Goal: Information Seeking & Learning: Learn about a topic

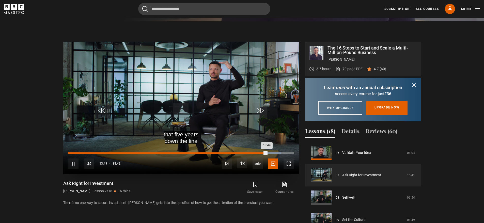
click at [172, 153] on div "Loaded : 94.48% 09:26 13:49" at bounding box center [180, 153] width 225 height 2
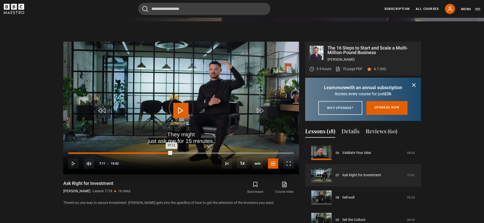
drag, startPoint x: 171, startPoint y: 153, endPoint x: 166, endPoint y: 153, distance: 5.6
click at [166, 153] on div "Loaded : 0.00% 06:59 07:11" at bounding box center [180, 153] width 225 height 2
click at [149, 153] on div "Loaded : 44.59% 05:38 06:48" at bounding box center [180, 153] width 225 height 2
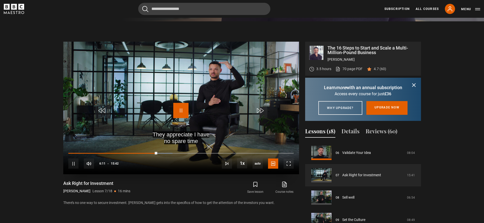
click at [173, 105] on span "Video Player" at bounding box center [180, 110] width 15 height 15
click at [179, 113] on span "Video Player" at bounding box center [180, 110] width 15 height 15
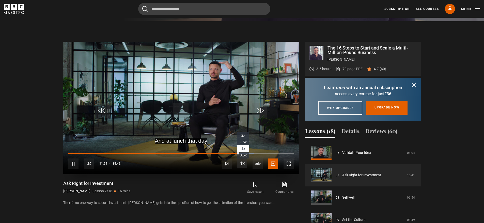
click at [240, 162] on span "Video Player" at bounding box center [242, 163] width 10 height 10
click at [243, 168] on span "Video Player" at bounding box center [242, 163] width 10 height 10
click at [242, 164] on span "Video Player" at bounding box center [242, 163] width 10 height 10
click at [186, 114] on span "Video Player" at bounding box center [180, 110] width 15 height 15
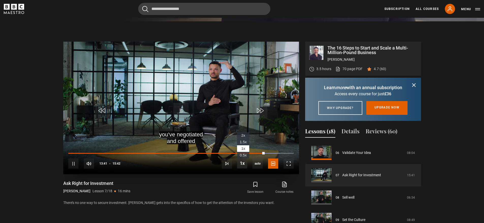
click at [243, 162] on span "Video Player" at bounding box center [242, 163] width 10 height 10
click at [242, 165] on span "Video Player" at bounding box center [242, 163] width 10 height 10
click at [179, 107] on span "Video Player" at bounding box center [180, 110] width 15 height 15
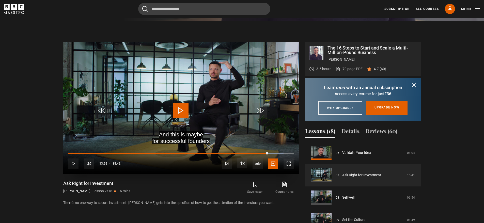
click at [183, 107] on span "Video Player" at bounding box center [180, 110] width 15 height 15
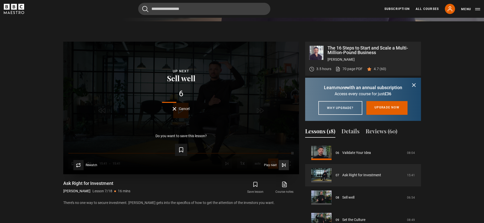
click at [286, 166] on span "Video Player" at bounding box center [283, 165] width 10 height 10
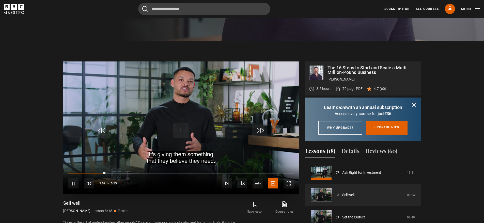
scroll to position [211, 0]
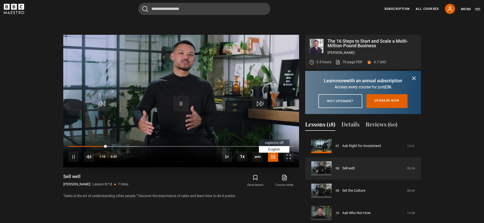
click at [275, 146] on li "English Captions , selected" at bounding box center [274, 149] width 30 height 7
click at [182, 93] on video "Video Player" at bounding box center [181, 101] width 236 height 133
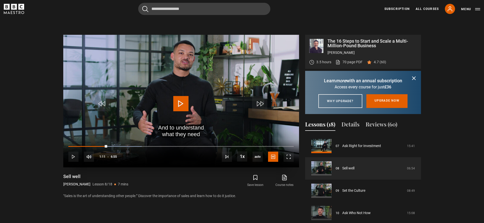
click at [185, 99] on span "Video Player" at bounding box center [180, 103] width 15 height 15
click at [102, 145] on div "10s Skip Back 10 seconds Pause 10s Skip Forward 10 seconds Loaded : 32.53% 0:41…" at bounding box center [181, 153] width 236 height 28
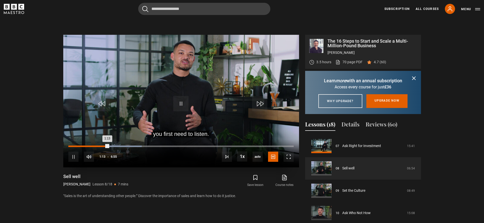
click at [101, 146] on div "Loaded : 32.53% 1:01 1:13" at bounding box center [180, 146] width 225 height 2
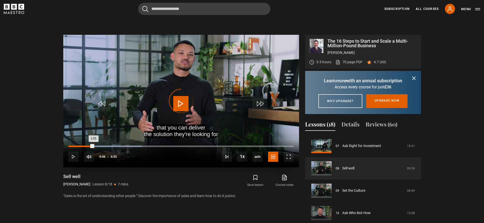
click at [93, 146] on div "Loaded : 32.53% 0:46 1:01" at bounding box center [180, 146] width 225 height 2
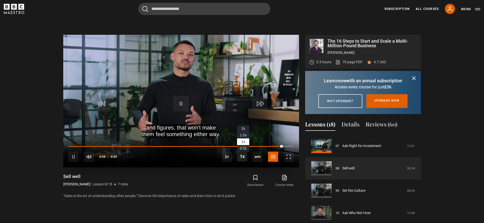
click at [243, 157] on span "Video Player" at bounding box center [242, 156] width 10 height 10
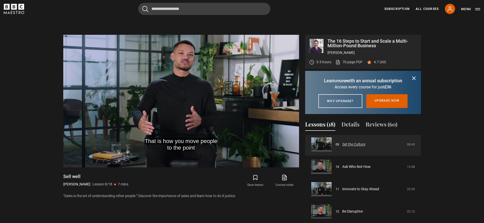
scroll to position [204, 0]
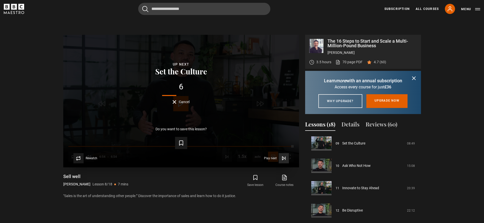
click at [286, 158] on span "Video Player" at bounding box center [283, 158] width 10 height 10
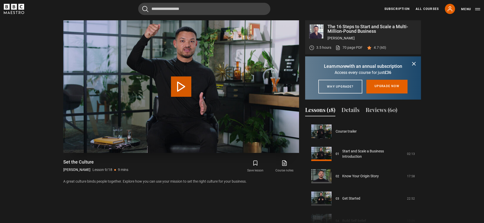
scroll to position [179, 0]
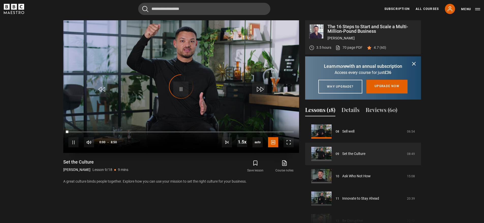
click at [247, 142] on div "10s Skip Back 10 seconds Pause 10s Skip Forward 10 seconds Loaded : 0.00% 0:00 …" at bounding box center [181, 139] width 236 height 28
click at [242, 143] on span "Video Player" at bounding box center [242, 142] width 10 height 10
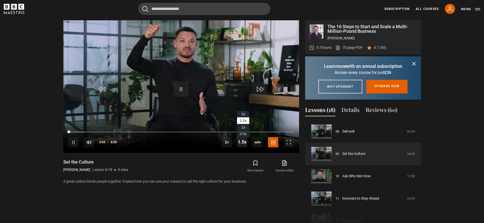
click at [242, 143] on span "Video Player" at bounding box center [242, 142] width 10 height 10
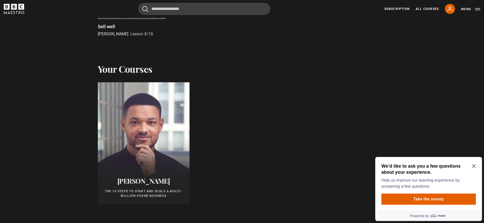
scroll to position [220, 0]
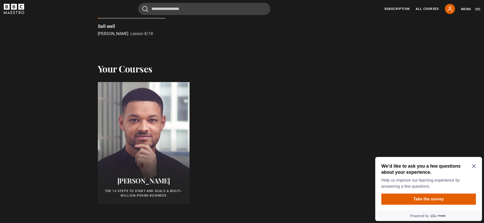
click at [137, 158] on div at bounding box center [143, 143] width 101 height 134
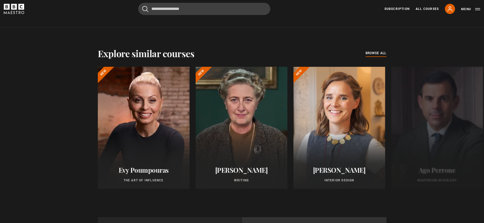
scroll to position [172, 0]
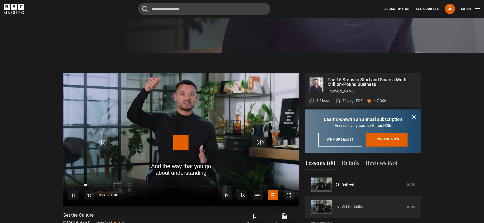
click at [186, 140] on span "Video Player" at bounding box center [180, 142] width 15 height 15
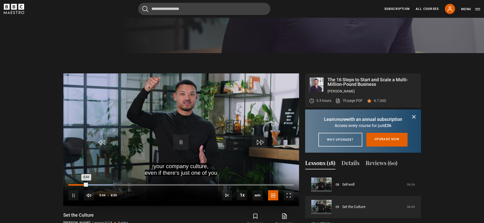
click at [83, 185] on div "Loaded : 19.81% 0:33 0:44" at bounding box center [180, 185] width 225 height 2
click at [109, 185] on div "Loaded : 32.08% 1:36 1:48" at bounding box center [180, 185] width 225 height 2
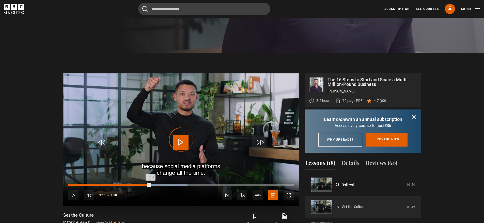
click at [150, 185] on div "Loaded : 52.83% 3:13 3:13" at bounding box center [180, 185] width 225 height 2
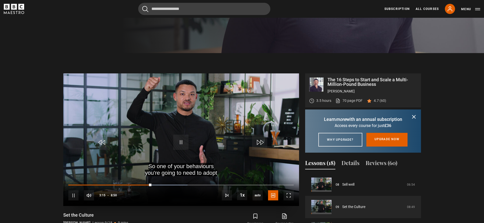
click at [134, 183] on div "10s Skip Back 10 seconds Pause 10s Skip Forward 10 seconds Loaded : 52.83% 2:57…" at bounding box center [181, 192] width 236 height 28
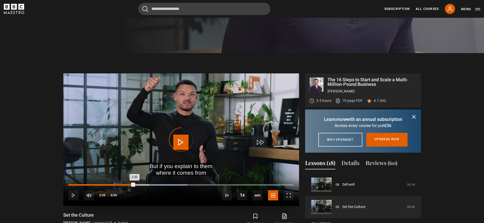
click at [134, 184] on div "Loaded : 52.83% 2:35 2:35" at bounding box center [180, 185] width 225 height 2
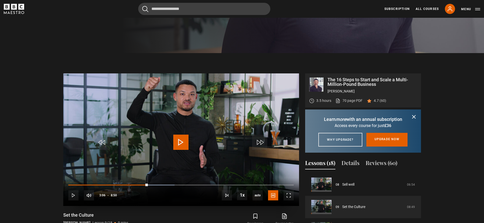
click at [191, 143] on video "Video Player" at bounding box center [181, 139] width 236 height 133
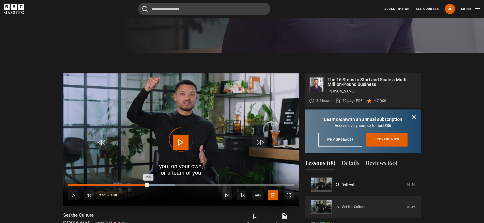
click at [143, 185] on div "2:56" at bounding box center [143, 185] width 1 height 2
click at [138, 185] on div "Loaded : 47.17% 2:43 2:58" at bounding box center [180, 185] width 225 height 2
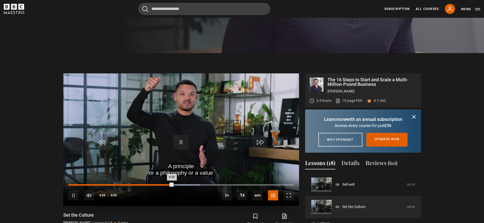
click at [166, 185] on div "3:49" at bounding box center [166, 185] width 1 height 2
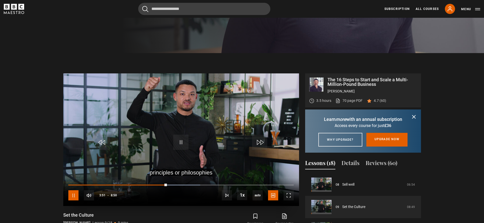
click at [76, 197] on span "Video Player" at bounding box center [73, 195] width 10 height 10
click at [176, 184] on div "10s Skip Back 10 seconds Pause 10s Skip Forward 10 seconds Loaded : 63.21% 4:16…" at bounding box center [181, 192] width 236 height 28
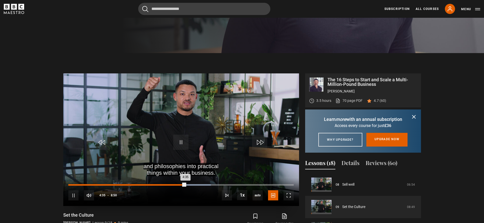
click at [173, 185] on div "Loaded : 63.21% 4:07 4:35" at bounding box center [180, 185] width 225 height 2
click at [165, 185] on div "Loaded : 52.83% 3:47 4:07" at bounding box center [180, 185] width 225 height 2
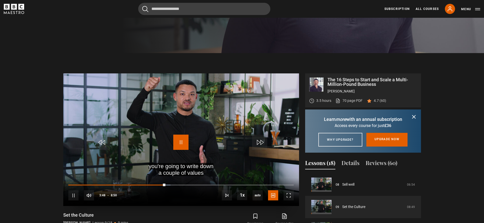
click at [179, 142] on span "Video Player" at bounding box center [180, 142] width 15 height 15
click at [183, 145] on span "Video Player" at bounding box center [180, 142] width 15 height 15
click at [177, 184] on div "10s Skip Back 10 seconds Play 10s Skip Forward 10 seconds Loaded : 63.21% 4:56 …" at bounding box center [181, 192] width 236 height 28
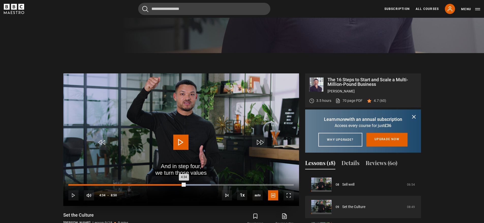
click at [171, 184] on div "4:02" at bounding box center [171, 185] width 1 height 2
click at [184, 138] on div "Video Player is loading." at bounding box center [180, 139] width 25 height 25
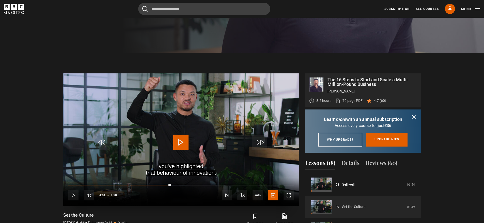
click at [182, 142] on span "Video Player" at bounding box center [180, 142] width 15 height 15
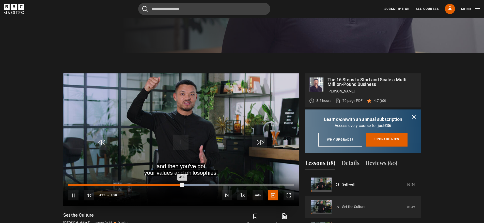
click at [178, 185] on div "4:18" at bounding box center [178, 185] width 1 height 2
click at [175, 184] on div "4:11" at bounding box center [175, 185] width 1 height 2
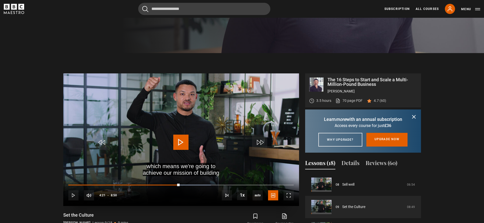
click at [186, 137] on span "Video Player" at bounding box center [180, 142] width 15 height 15
click at [196, 184] on div "10s Skip Back 10 seconds Pause 10s Skip Forward 10 seconds Loaded : 69.81% 5:01…" at bounding box center [181, 192] width 236 height 28
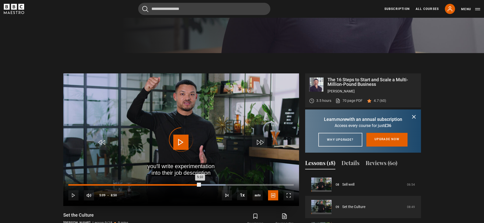
click at [194, 184] on div "Loaded : 69.81% 4:56 5:10" at bounding box center [180, 185] width 225 height 2
click at [190, 184] on div "Loaded : 70.75% 4:47 4:57" at bounding box center [180, 185] width 225 height 2
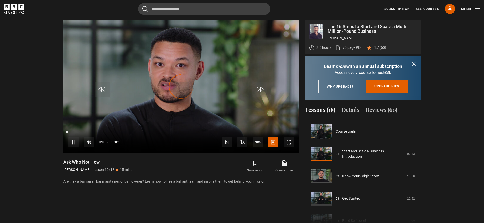
scroll to position [201, 0]
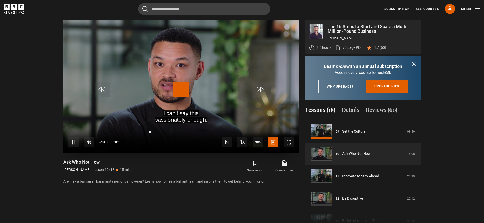
click at [183, 91] on span "Video Player" at bounding box center [180, 88] width 15 height 15
click at [189, 87] on video "Video Player" at bounding box center [181, 86] width 236 height 133
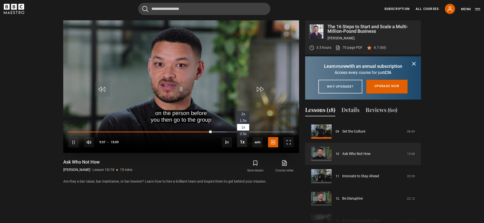
click at [245, 143] on span "Video Player" at bounding box center [242, 142] width 10 height 10
click at [248, 156] on div "to make sure it is truly your opinion Video Player is loading. Play Lesson Ask …" at bounding box center [181, 125] width 236 height 210
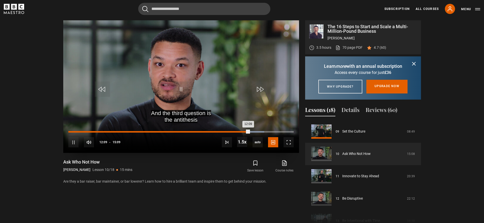
click at [238, 131] on div "Loaded : 86.91% 11:27 12:09" at bounding box center [180, 132] width 225 height 2
click at [230, 132] on div "Loaded : 83.06% 11:03 11:31" at bounding box center [180, 132] width 225 height 2
click at [233, 131] on div "Loaded : 79.76% 11:05 11:01" at bounding box center [180, 132] width 225 height 2
click at [234, 132] on div "11:08" at bounding box center [151, 132] width 166 height 2
click at [235, 132] on div "11:13" at bounding box center [151, 132] width 167 height 2
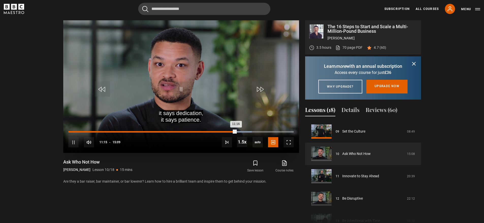
click at [236, 132] on div "11:16" at bounding box center [151, 132] width 167 height 2
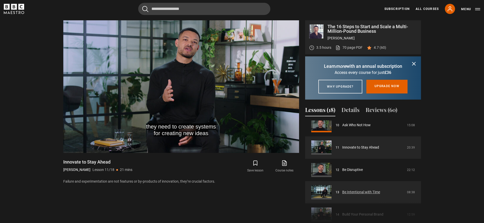
scroll to position [227, 0]
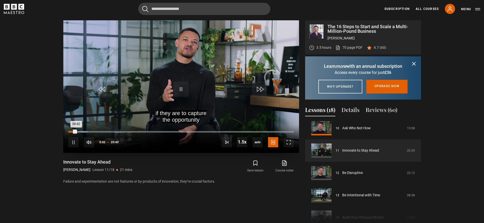
click at [72, 132] on div "Loaded : 8.47% 00:20 00:42" at bounding box center [180, 132] width 225 height 2
click at [243, 140] on span "Video Player" at bounding box center [242, 142] width 10 height 10
click at [73, 133] on div "10s Skip Back 10 seconds Pause 10s Skip Forward 10 seconds Loaded : 8.47% 01:35…" at bounding box center [181, 139] width 236 height 28
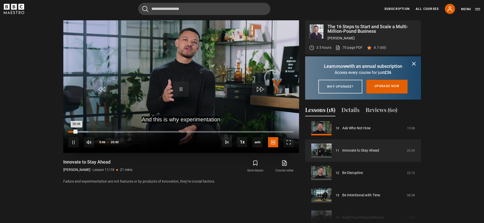
click at [73, 132] on div "00:46" at bounding box center [72, 132] width 8 height 2
click at [73, 145] on span "Video Player" at bounding box center [73, 142] width 10 height 10
click at [70, 132] on div "10s Skip Back 10 seconds Play 10s Skip Forward 10 seconds Loaded : 8.87% 00:25 …" at bounding box center [181, 139] width 236 height 28
click at [71, 132] on div "00:12" at bounding box center [71, 132] width 1 height 2
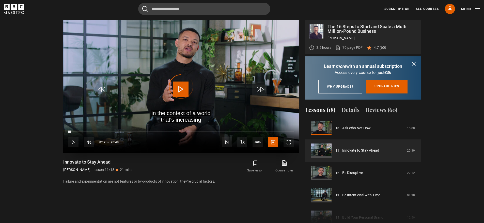
click at [245, 148] on div "10s Skip Back 10 seconds Play 10s Skip Forward 10 seconds Loaded : 1.21% 00:12 …" at bounding box center [181, 139] width 236 height 28
click at [244, 144] on span "Video Player" at bounding box center [242, 142] width 10 height 10
click at [75, 143] on span "Video Player" at bounding box center [73, 142] width 10 height 10
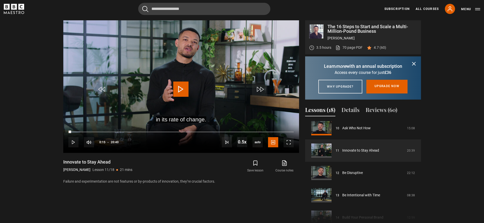
click at [2, 128] on section "The 16 Steps to Start and Scale a Multi-Million-Pound Business Steven Bartlett …" at bounding box center [242, 120] width 484 height 240
click at [198, 87] on video "Video Player" at bounding box center [181, 86] width 236 height 133
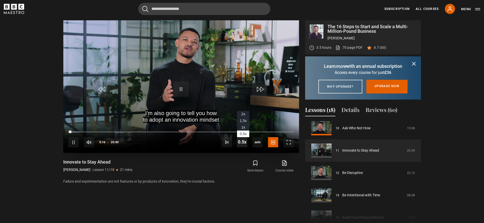
click at [242, 144] on span "Video Player" at bounding box center [242, 142] width 10 height 10
click at [183, 89] on span "Video Player" at bounding box center [180, 88] width 15 height 15
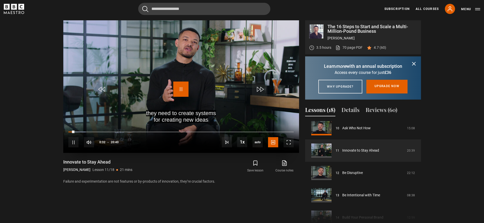
click at [183, 89] on span "Video Player" at bounding box center [180, 88] width 15 height 15
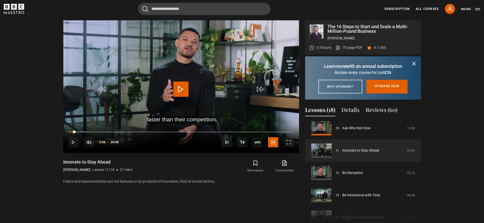
click at [183, 89] on span "Video Player" at bounding box center [180, 88] width 15 height 15
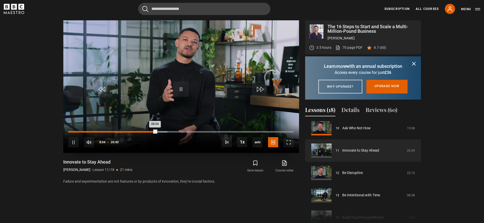
click at [130, 132] on div "Loaded : 43.95% 05:54 08:04" at bounding box center [180, 132] width 225 height 2
click at [120, 131] on div "Loaded : 29.03% 04:52 05:42" at bounding box center [180, 132] width 225 height 2
click at [108, 132] on div "03:41" at bounding box center [108, 132] width 1 height 2
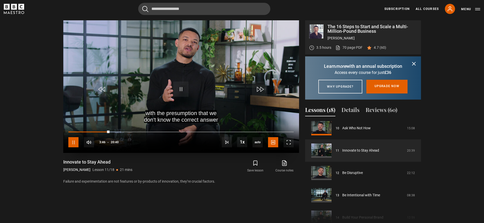
click at [74, 141] on span "Video Player" at bounding box center [73, 142] width 10 height 10
click at [246, 144] on span "Video Player" at bounding box center [242, 142] width 10 height 10
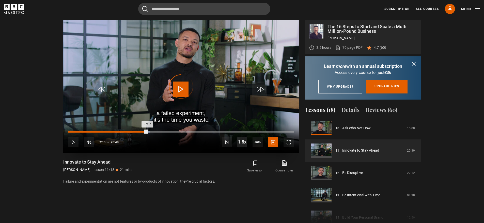
click at [147, 132] on div "Loaded : 36.29% 07:15 07:15" at bounding box center [180, 132] width 225 height 2
click at [156, 131] on div "Loaded : 39.11% 08:01 07:17" at bounding box center [180, 132] width 225 height 2
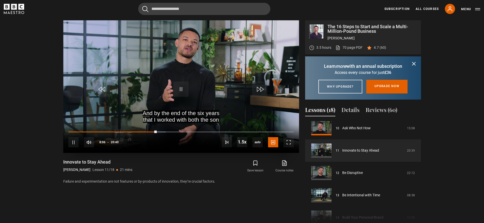
click at [235, 143] on div "10s Skip Back 10 seconds Pause 10s Skip Forward 10 seconds Loaded : 43.15% 08:0…" at bounding box center [181, 139] width 236 height 28
click at [242, 142] on span "Video Player" at bounding box center [242, 142] width 10 height 10
click at [159, 131] on div "08:21" at bounding box center [159, 132] width 1 height 2
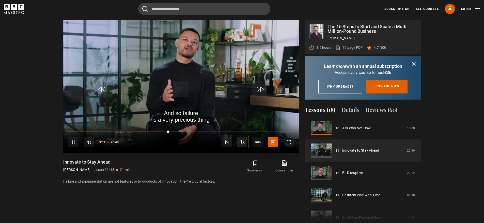
click at [237, 137] on button "Playback Rate" at bounding box center [242, 142] width 10 height 10
click at [196, 84] on video "Video Player" at bounding box center [181, 86] width 236 height 133
click at [247, 141] on span "Video Player" at bounding box center [242, 142] width 10 height 10
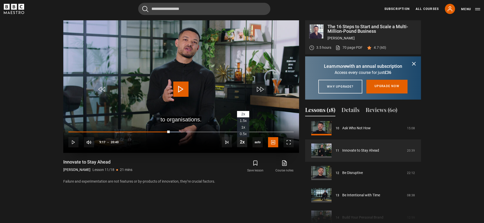
click at [247, 141] on span "Video Player" at bounding box center [242, 142] width 10 height 10
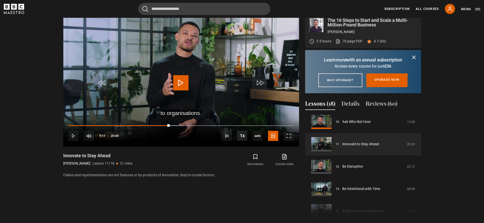
scroll to position [235, 0]
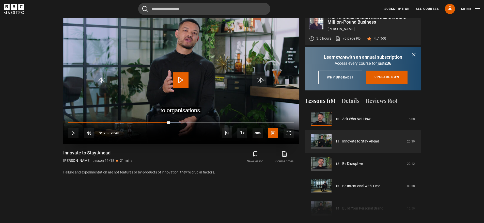
click at [162, 123] on div "10s Skip Back 10 seconds Play 10s Skip Forward 10 seconds Loaded : 50.00% 08:33…" at bounding box center [181, 130] width 236 height 28
click at [163, 121] on div "10s Skip Back 10 seconds Play 10s Skip Forward 10 seconds Loaded : 50.00% 08:37…" at bounding box center [181, 130] width 236 height 28
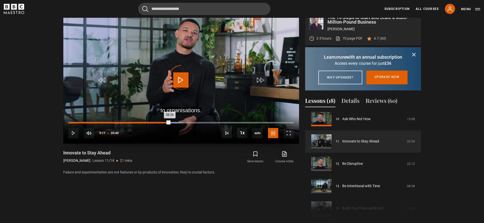
click at [161, 122] on div "08:29" at bounding box center [161, 123] width 1 height 2
click at [185, 79] on div "Video Player is loading." at bounding box center [180, 77] width 25 height 25
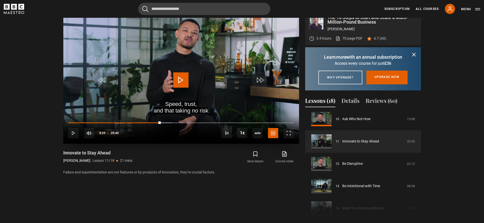
click at [184, 85] on span "Video Player" at bounding box center [180, 79] width 15 height 15
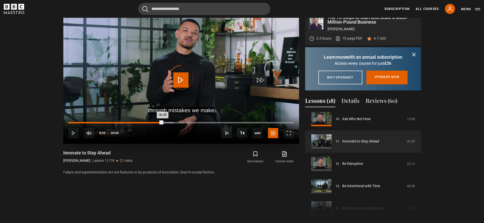
click at [166, 123] on div "Loaded : 46.77% 09:00 08:39" at bounding box center [180, 123] width 225 height 2
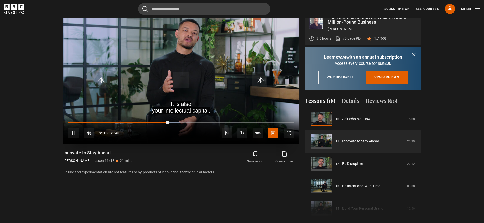
click at [183, 88] on video "Video Player" at bounding box center [181, 77] width 236 height 133
click at [179, 83] on span "Video Player" at bounding box center [180, 79] width 15 height 15
